Goal: Information Seeking & Learning: Learn about a topic

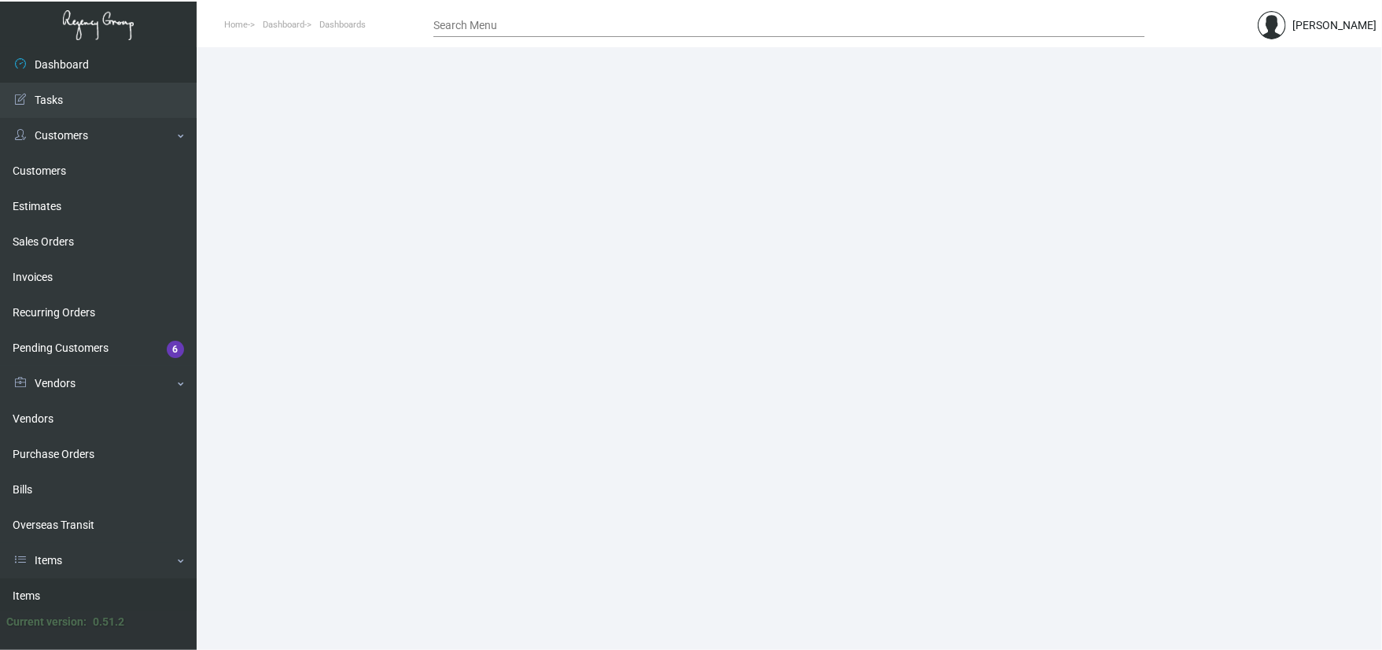
click at [65, 592] on link "Items" at bounding box center [98, 595] width 197 height 35
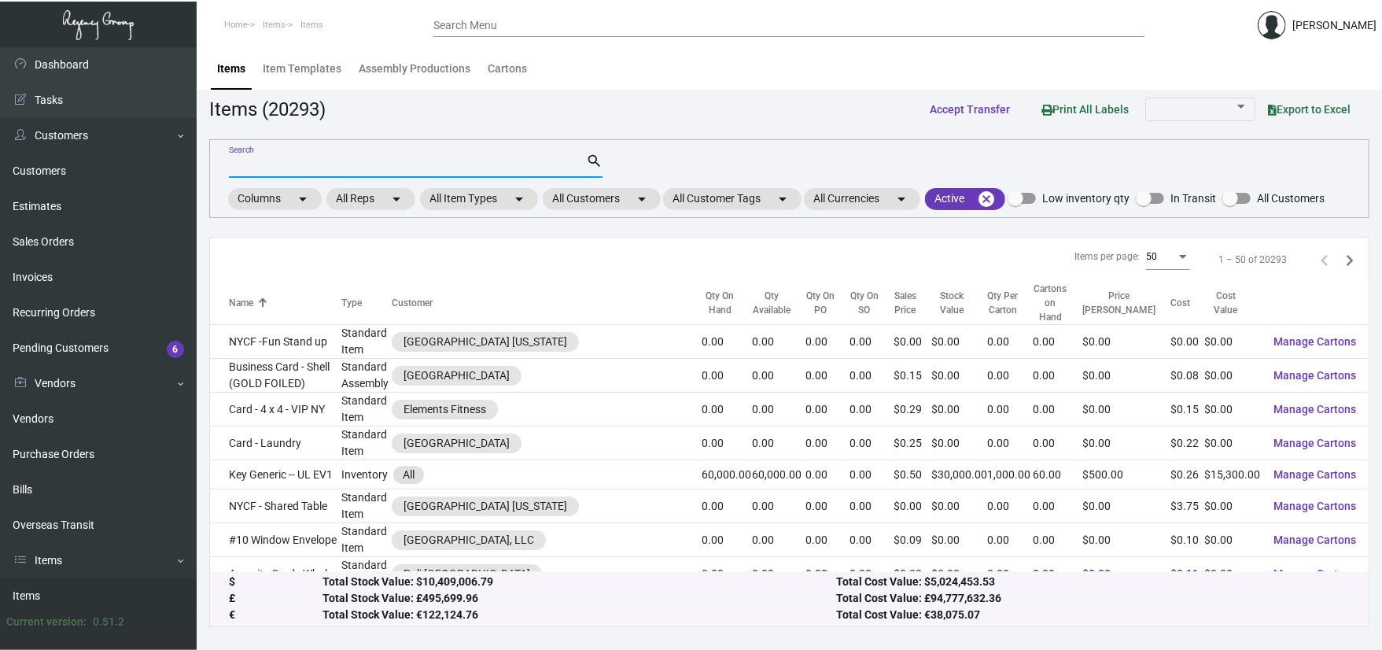
click at [330, 164] on input "Search" at bounding box center [407, 166] width 357 height 13
click at [596, 198] on mat-chip "All Customers arrow_drop_down" at bounding box center [602, 199] width 118 height 22
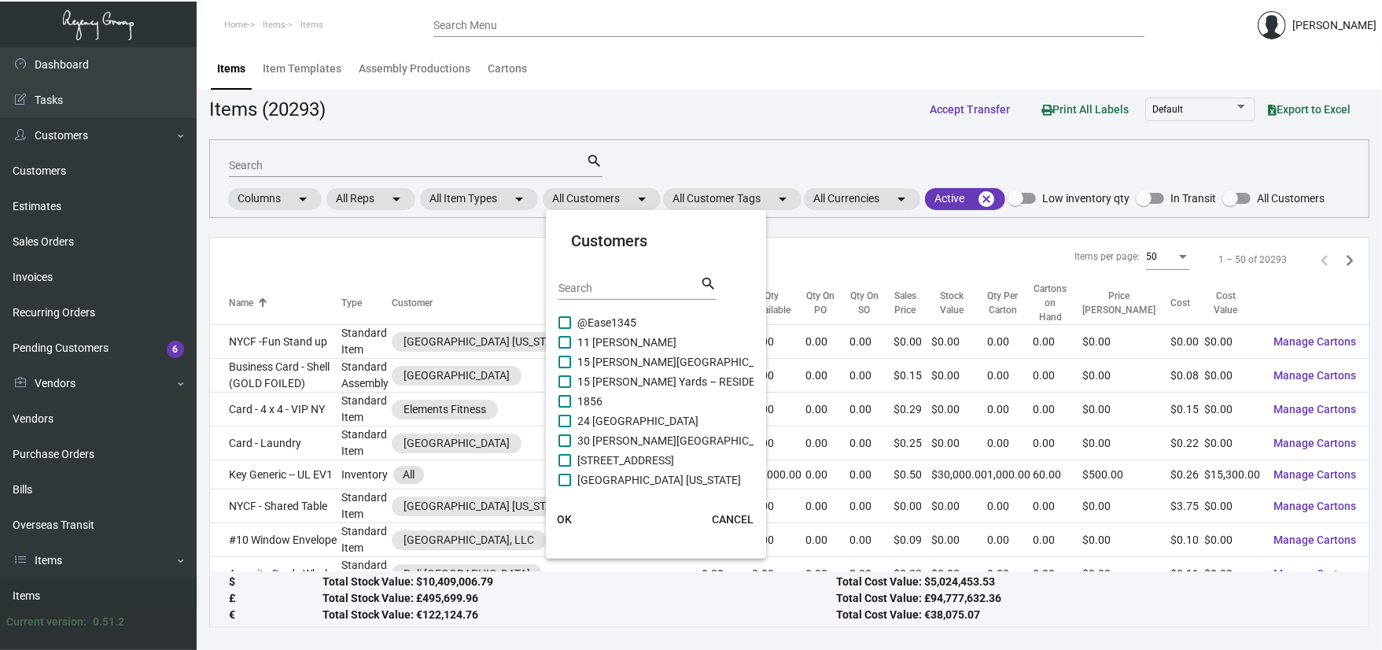
click at [604, 304] on div "Search search" at bounding box center [638, 294] width 158 height 39
click at [614, 294] on div "Search" at bounding box center [630, 287] width 142 height 24
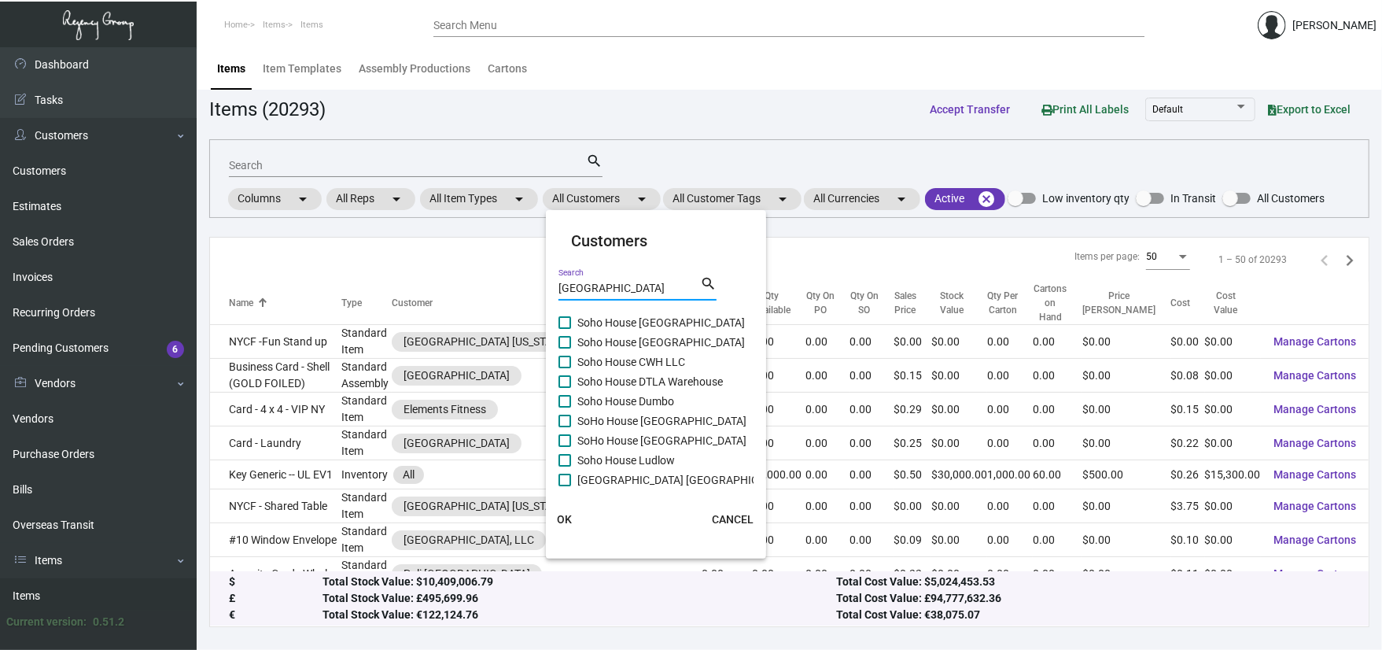
type input "SOHO HOUSE"
click at [639, 303] on div "SOHO HOUSE Search search" at bounding box center [638, 294] width 158 height 39
click at [639, 308] on div "SOHO HOUSE Search search" at bounding box center [638, 294] width 158 height 39
click at [636, 312] on div "SOHO HOUSE Search search" at bounding box center [638, 294] width 158 height 39
click at [629, 315] on span "Soho House Austin" at bounding box center [661, 322] width 168 height 19
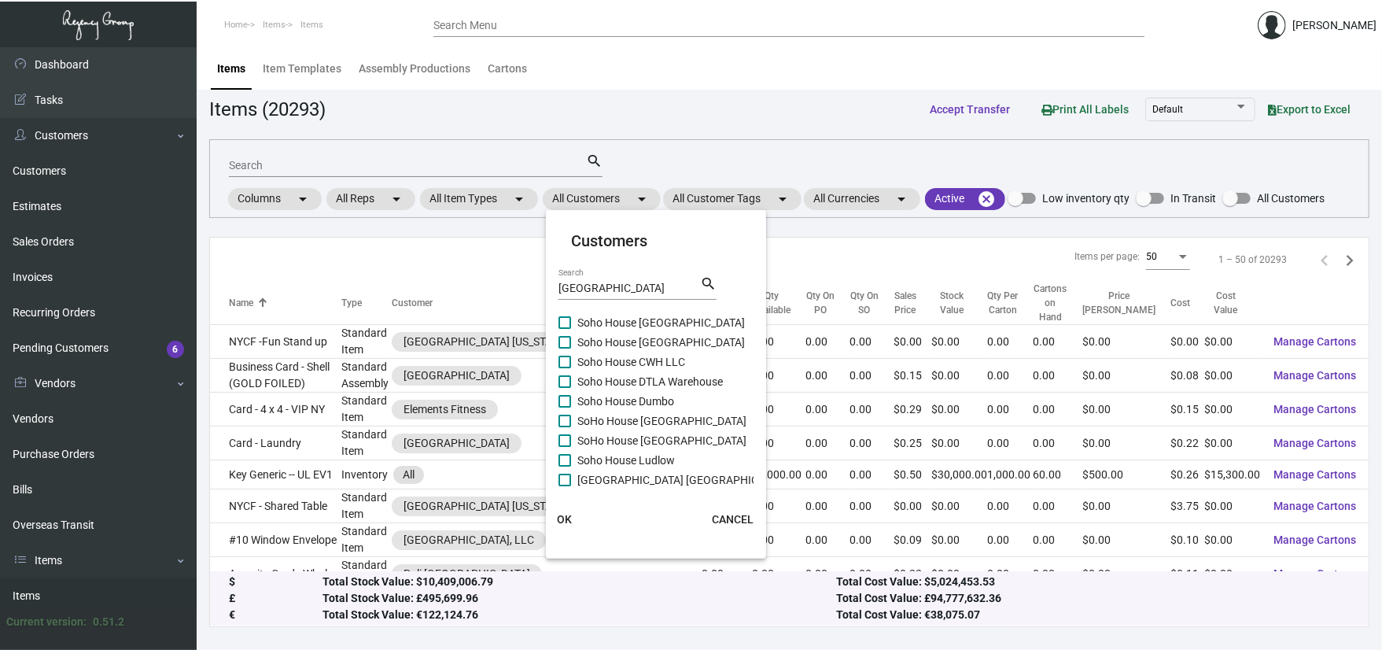
click at [565, 329] on input "Soho House Austin" at bounding box center [564, 329] width 1 height 1
checkbox input "true"
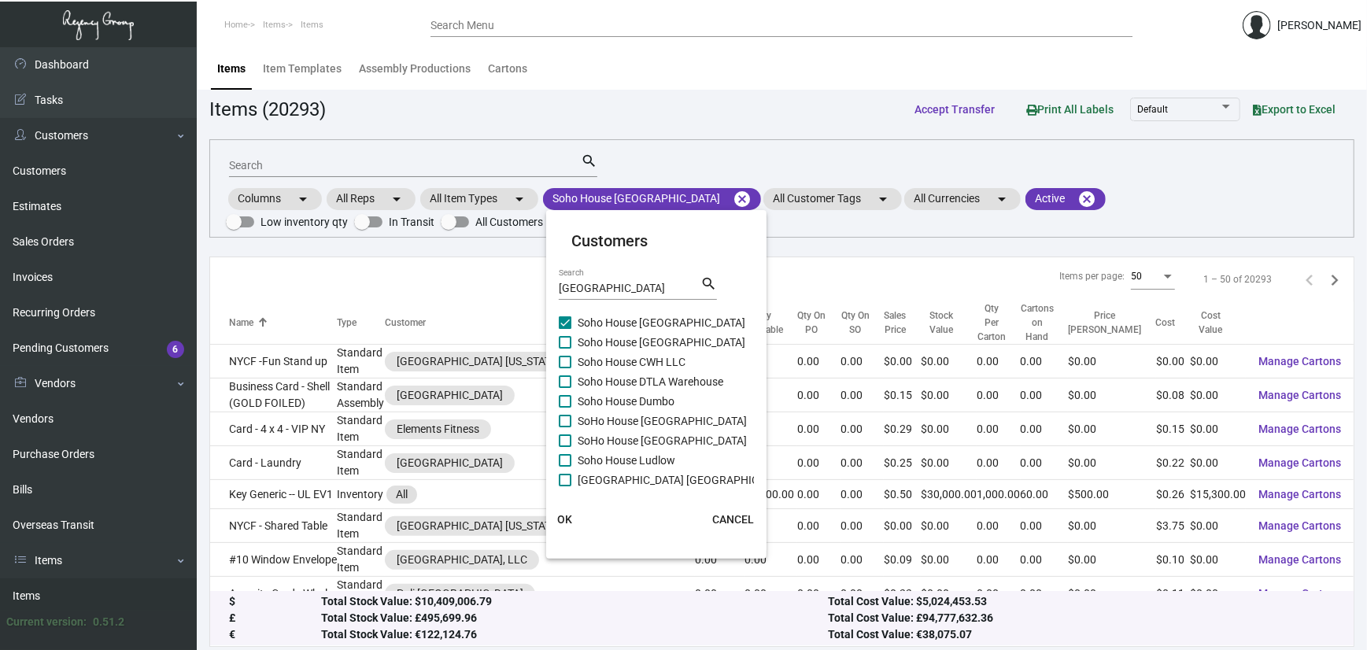
click at [564, 513] on span "OK" at bounding box center [565, 519] width 15 height 13
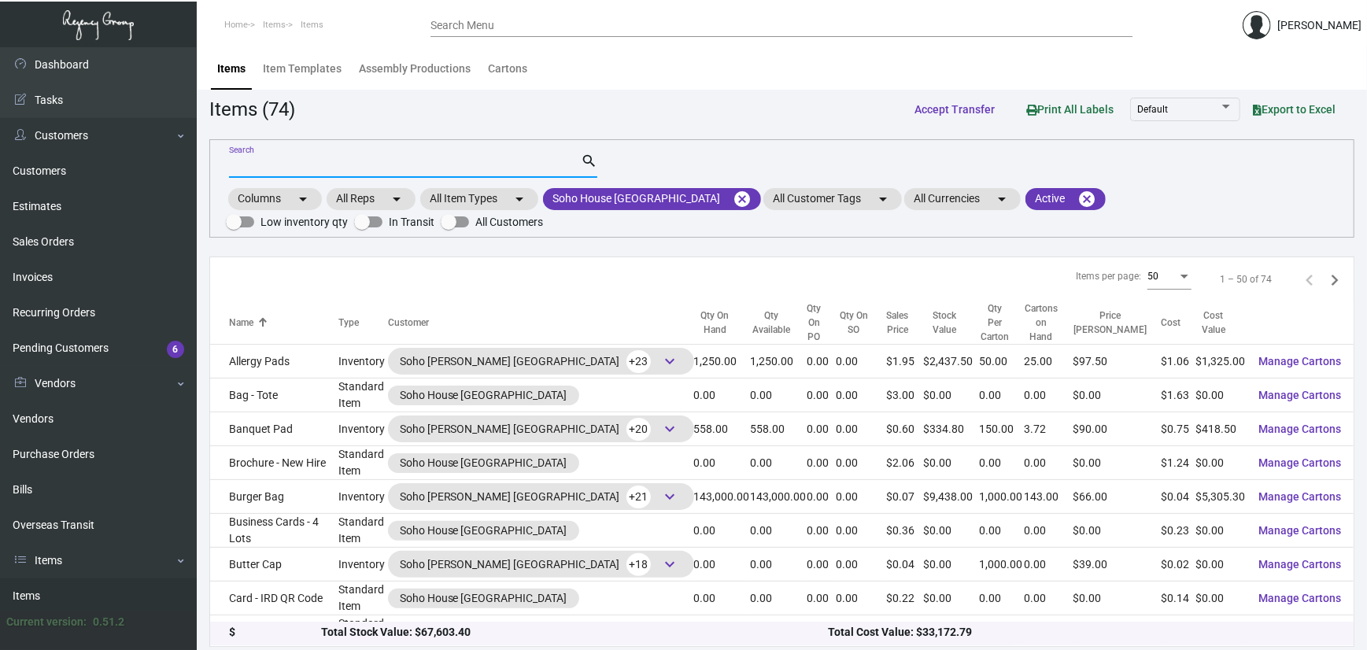
click at [379, 167] on input "Search" at bounding box center [405, 166] width 352 height 13
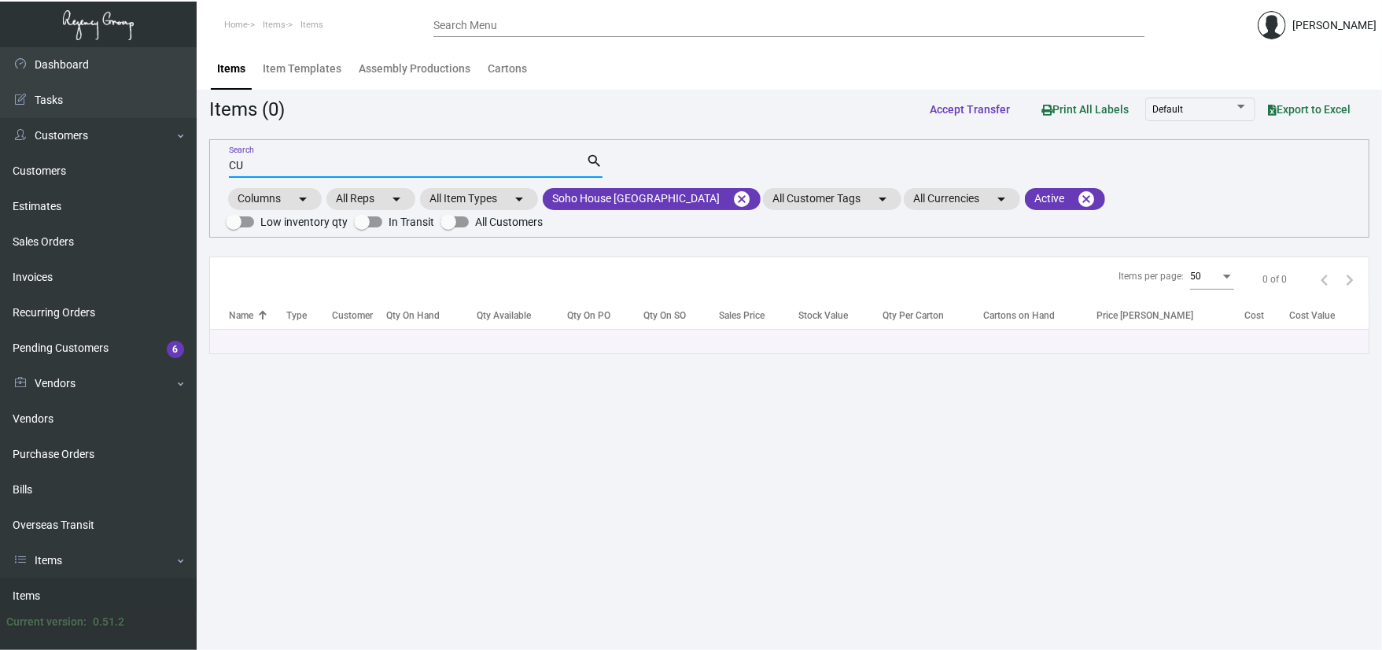
type input "C"
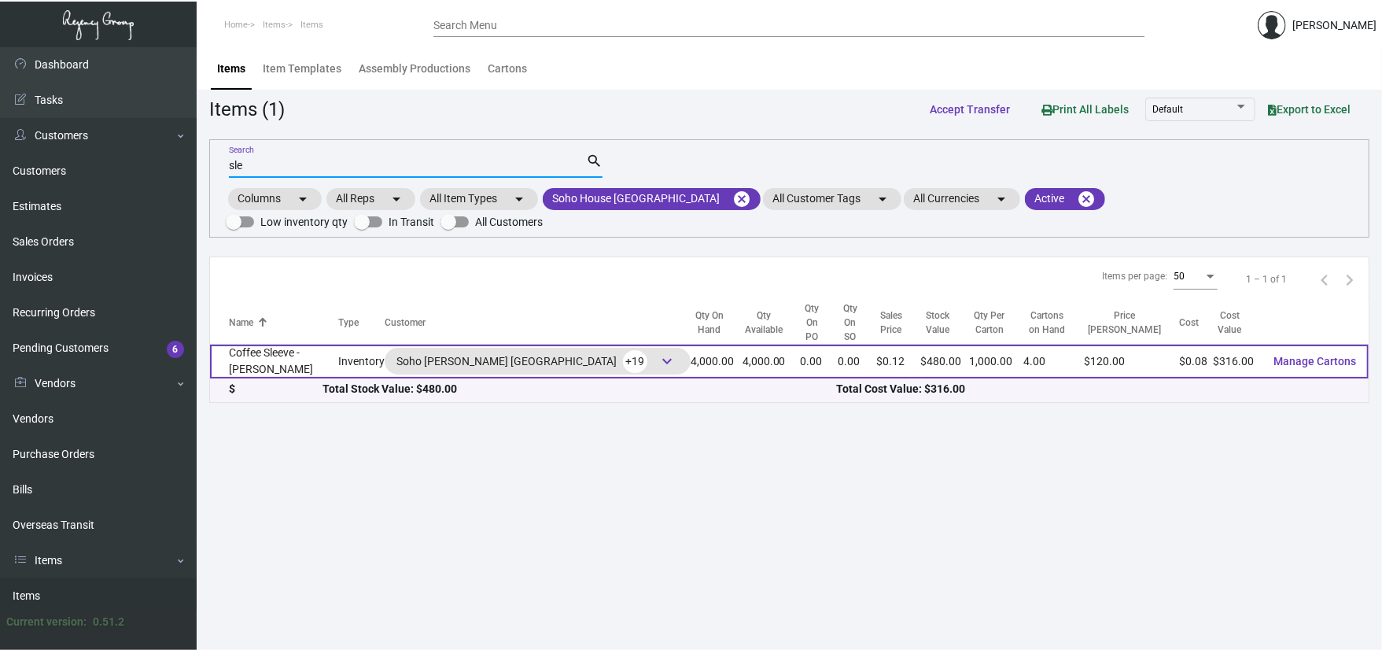
type input "sle"
click at [278, 346] on td "Coffee Sleeve - Cecconi's" at bounding box center [274, 362] width 128 height 34
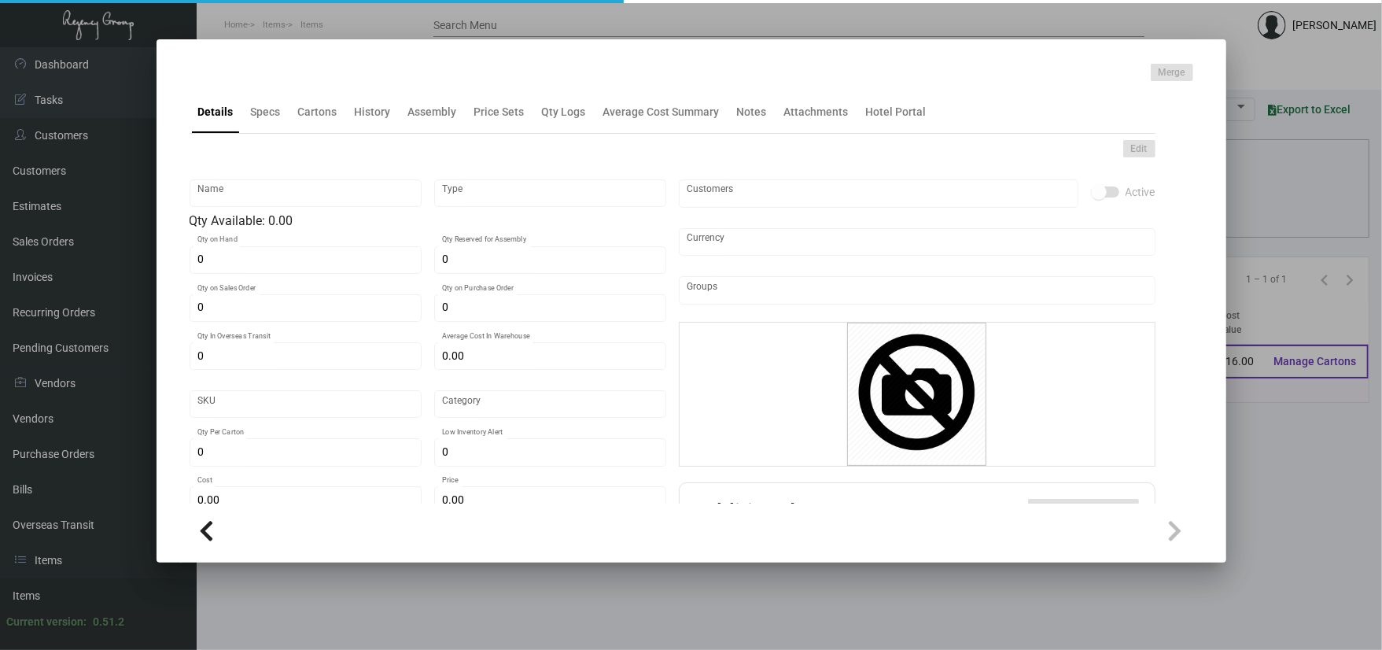
type input "Coffee Sleeve - Cecconi's"
type input "Inventory"
type input "4,000"
type input "$ 0.00"
type input "SH-197-777"
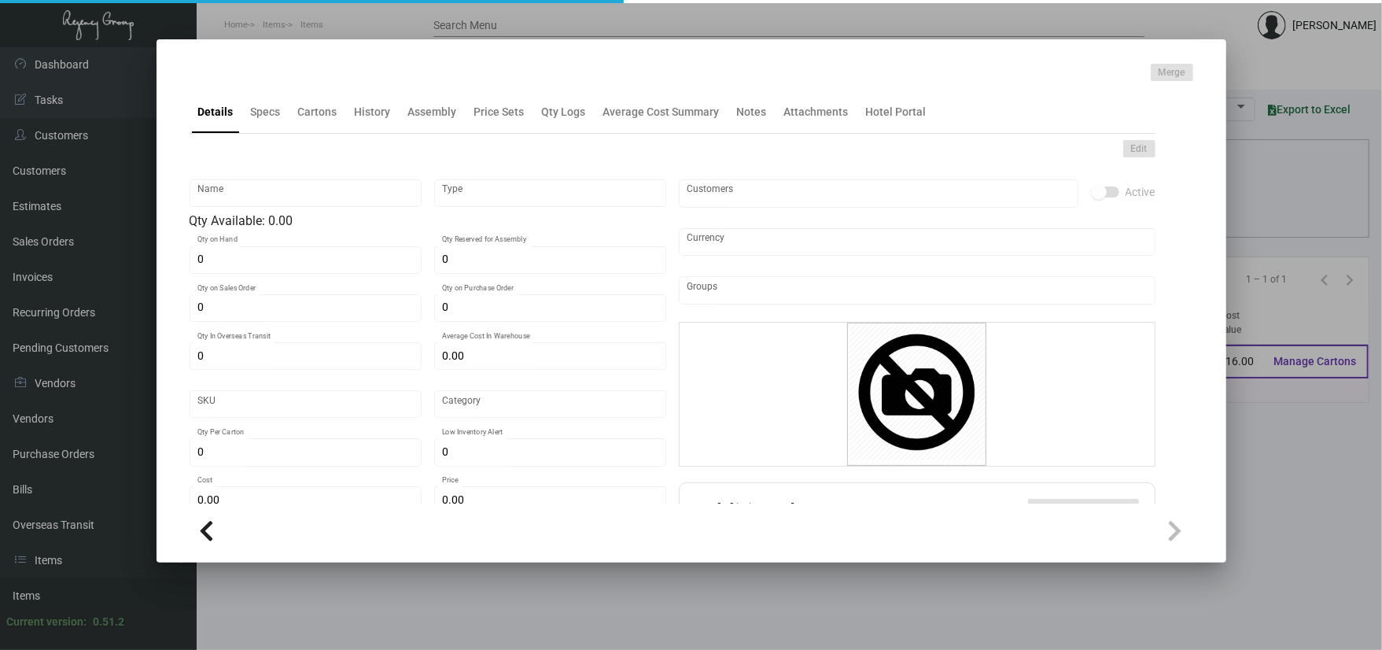
type input "Standard"
type input "1,000"
type input "$ 0.079"
type input "$ 0.12"
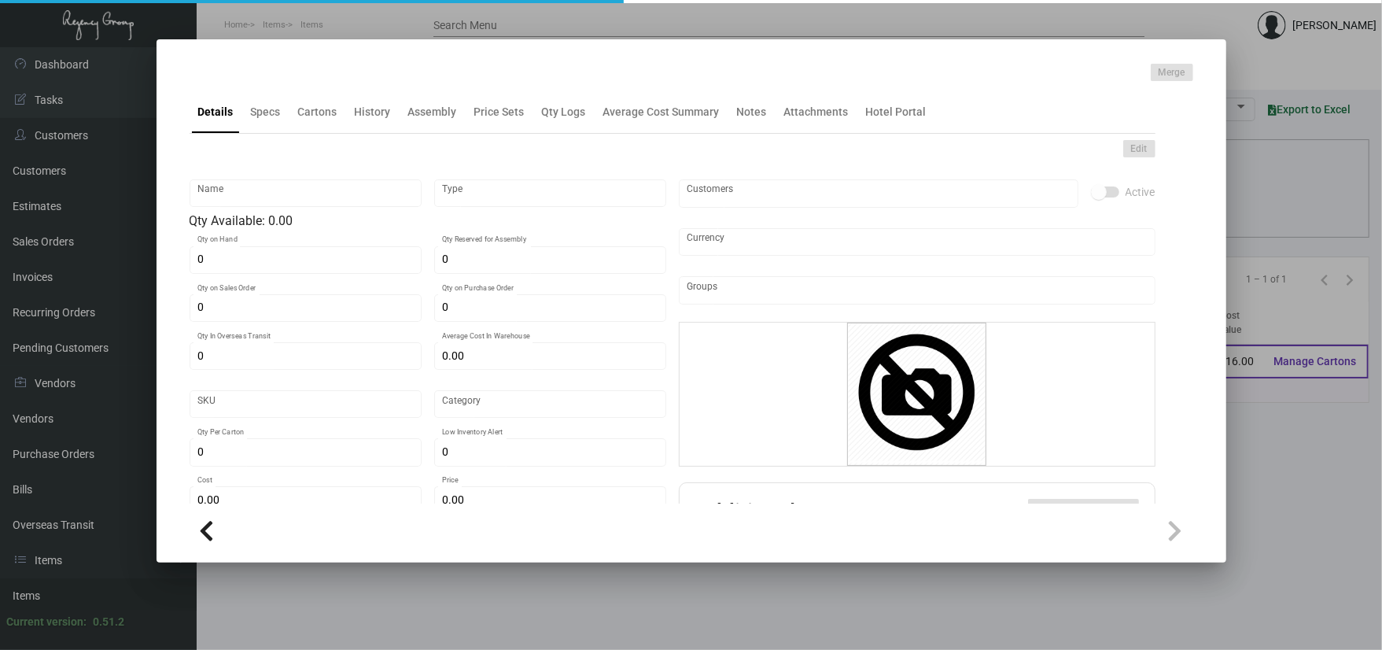
type textarea "Printed Cup Sleeves Size: Standard (12 - 20oz. Cups) Color: Natural Print Color…"
checkbox input "true"
type input "United States Dollar $"
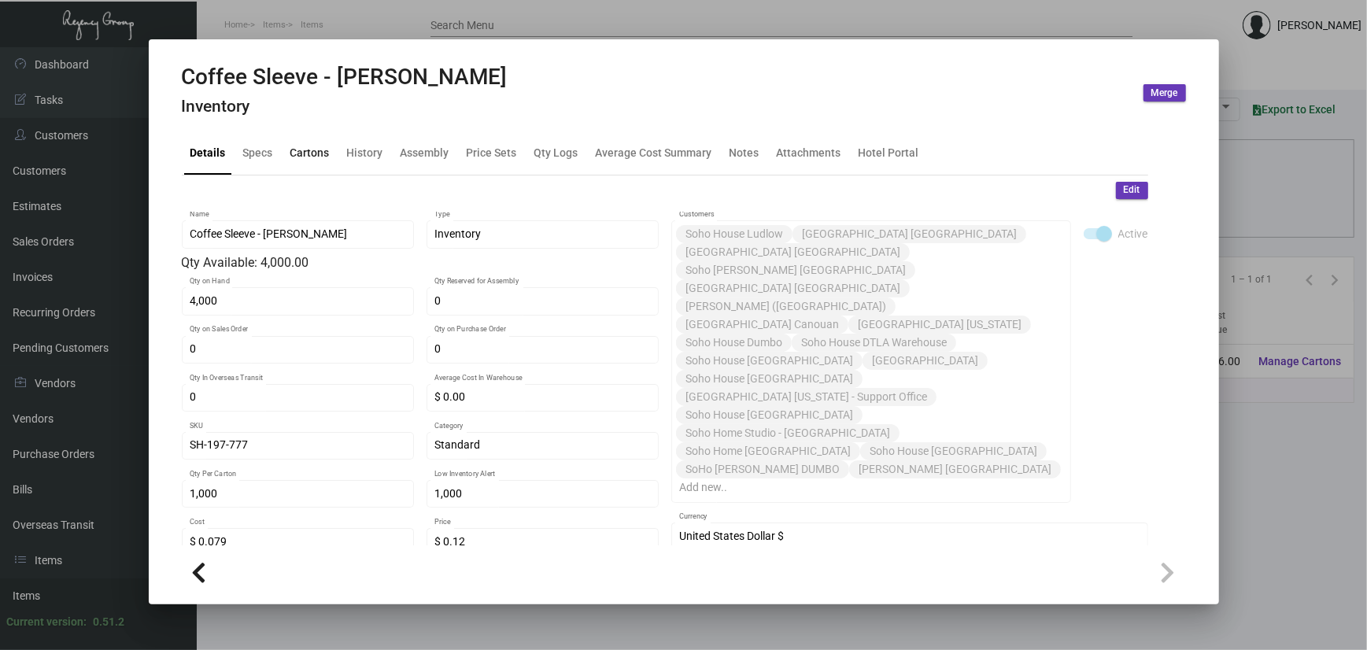
click at [310, 159] on div "Cartons" at bounding box center [309, 153] width 39 height 17
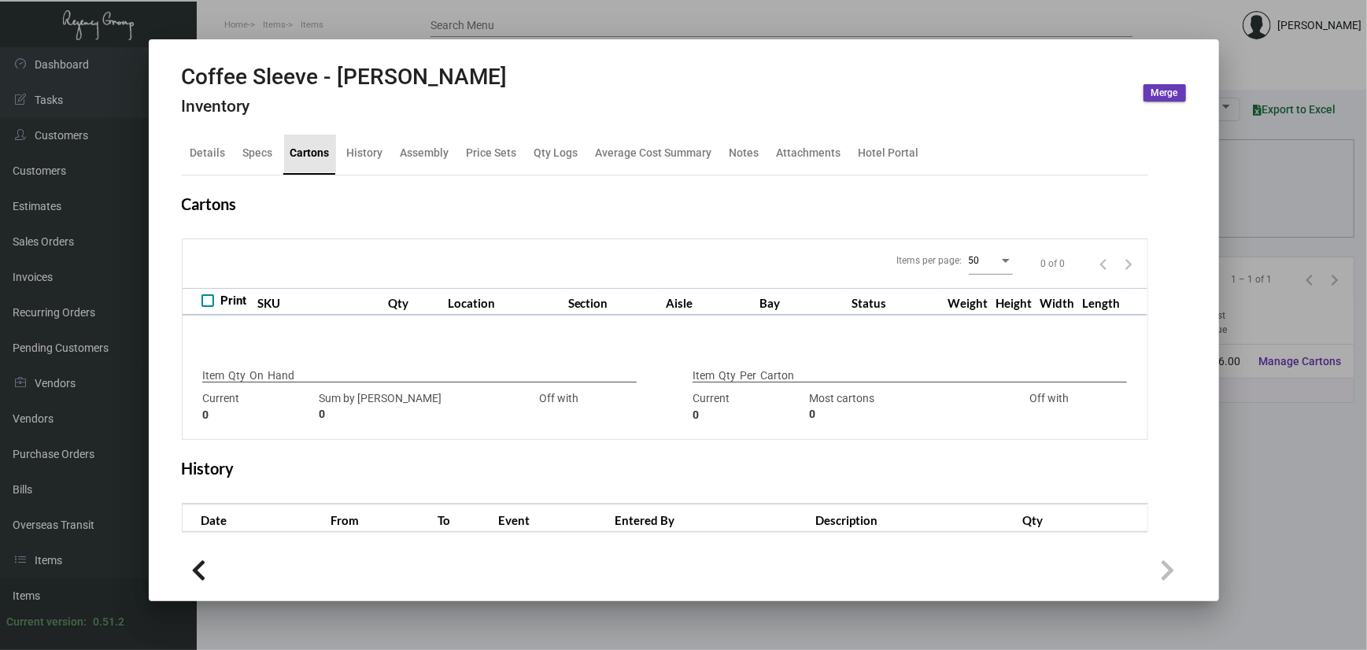
type input "4,000"
type input "4000"
type input "0"
type input "1,000"
type input "1000"
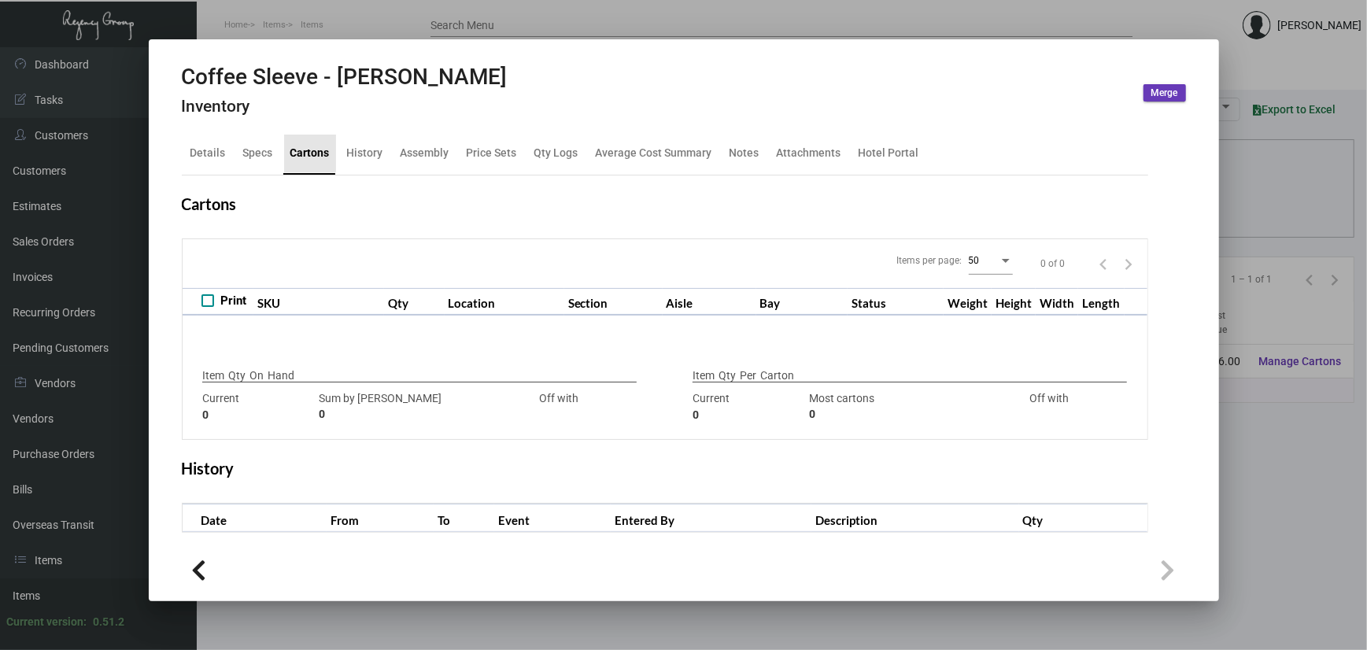
type input "0"
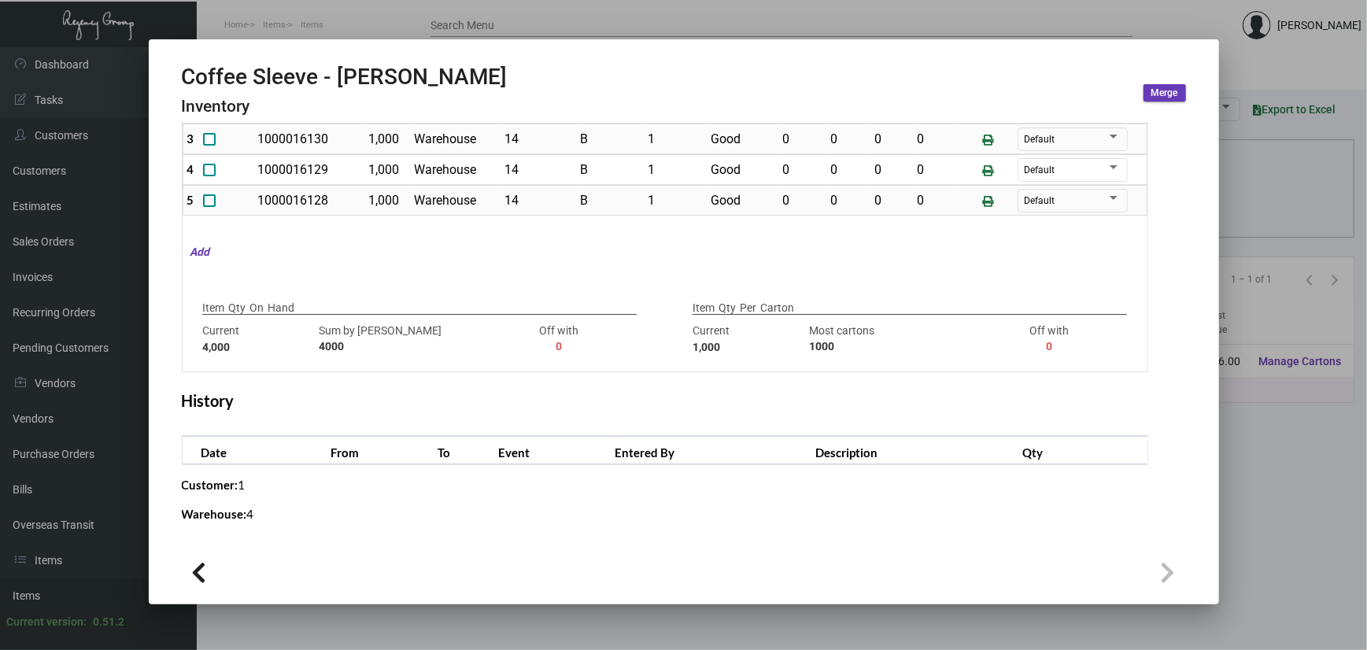
scroll to position [261, 0]
click at [334, 35] on div at bounding box center [683, 325] width 1367 height 650
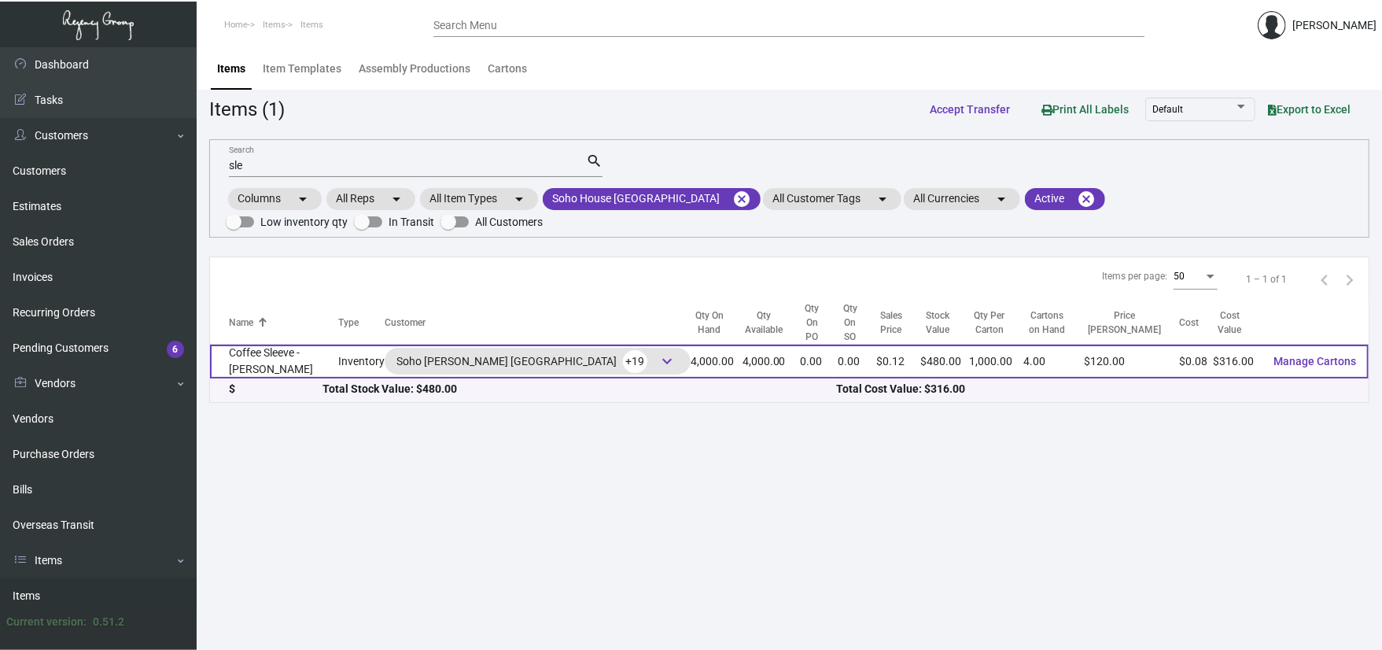
click at [288, 356] on td "Coffee Sleeve - Cecconi's" at bounding box center [274, 362] width 128 height 34
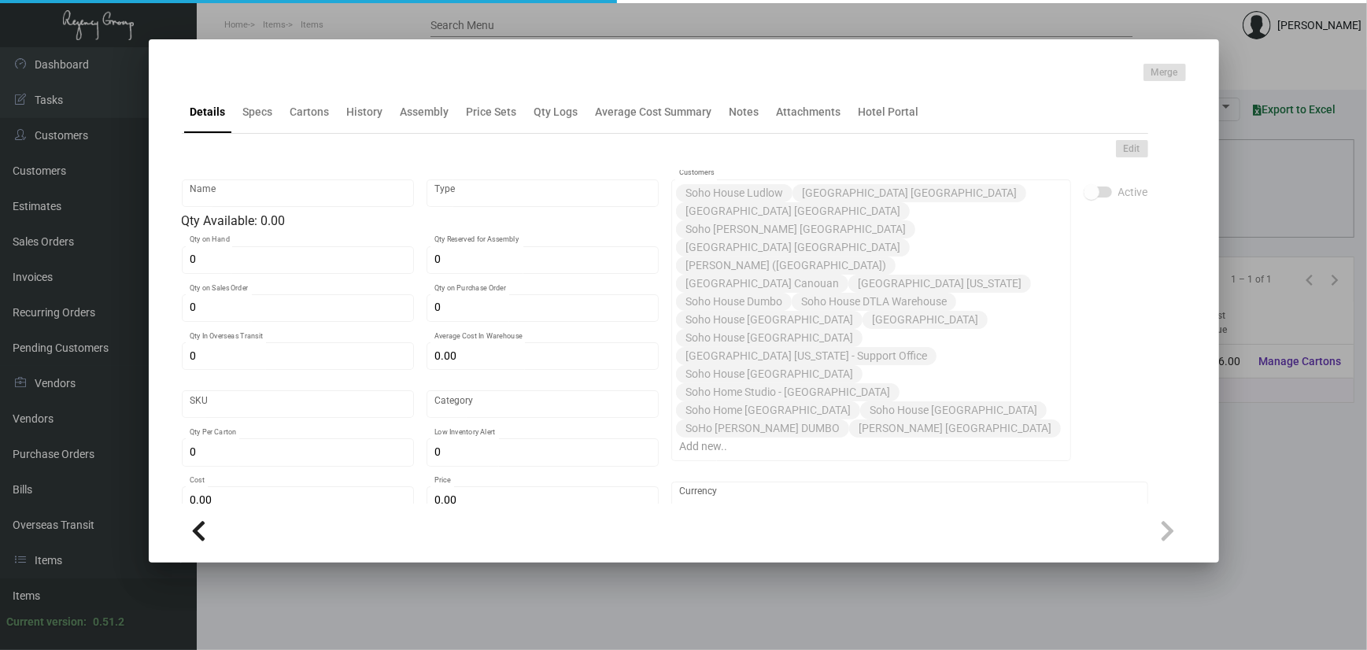
type input "Coffee Sleeve - Cecconi's"
type input "Inventory"
type input "4,000"
type input "$ 0.00"
type input "SH-197-777"
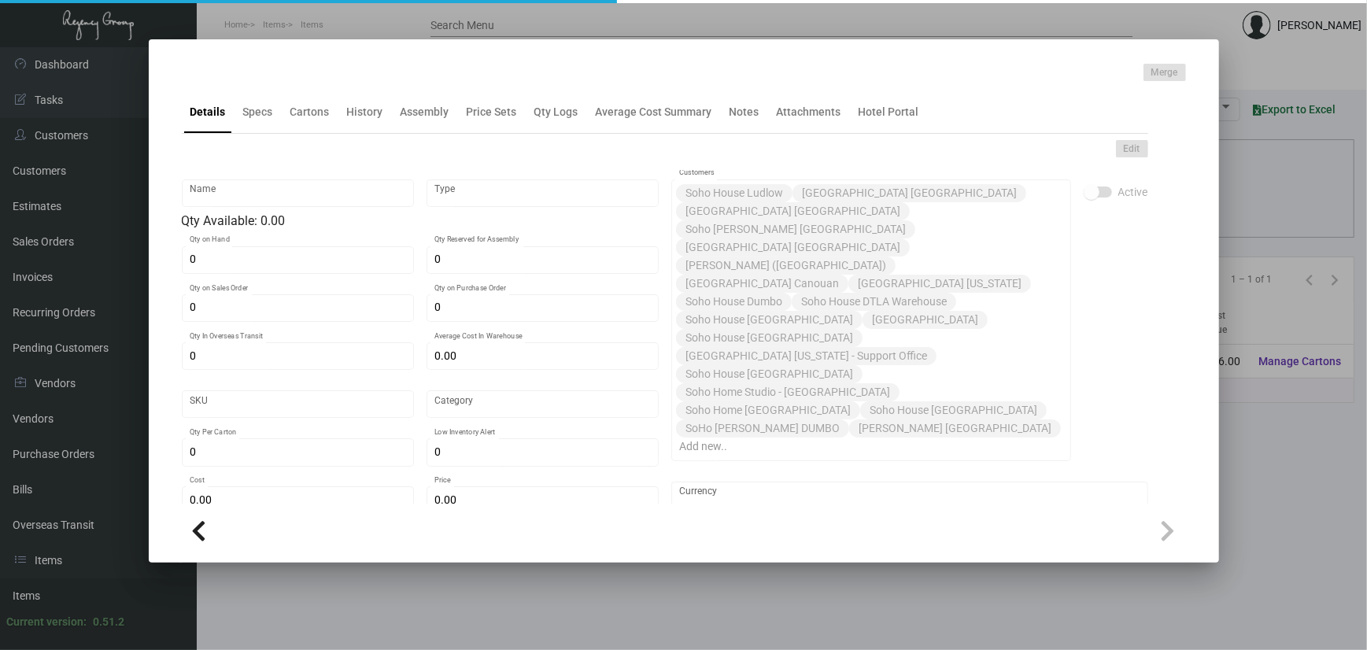
type input "Standard"
type input "1,000"
type input "$ 0.079"
type input "$ 0.12"
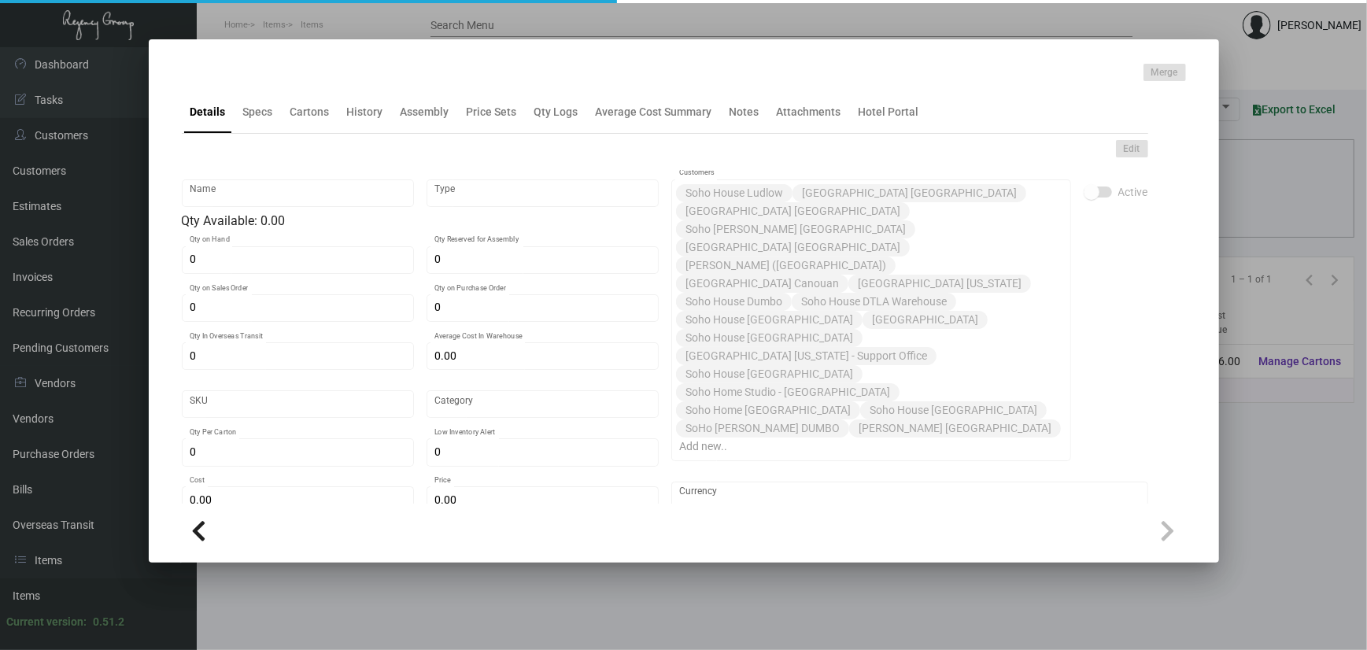
type textarea "Printed Cup Sleeves Size: Standard (12 - 20oz. Cups) Color: Natural Print Color…"
checkbox input "true"
type input "United States Dollar $"
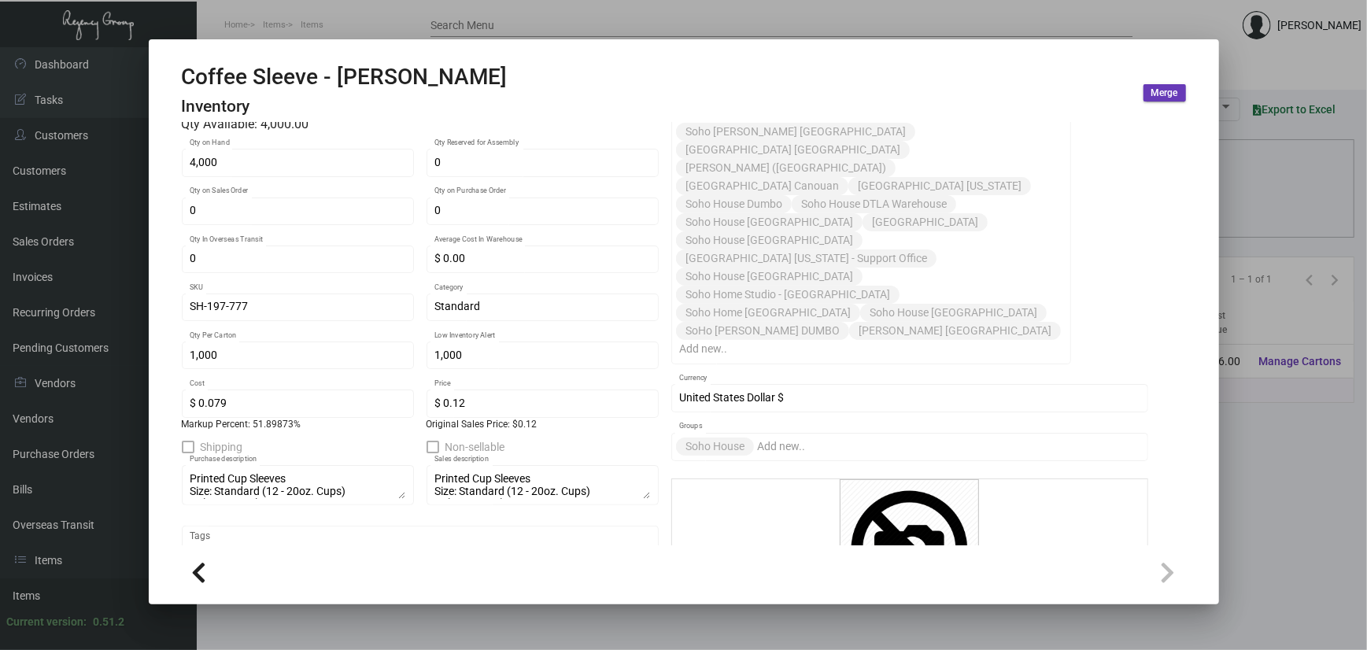
scroll to position [101, 0]
